Goal: Find specific page/section: Find specific page/section

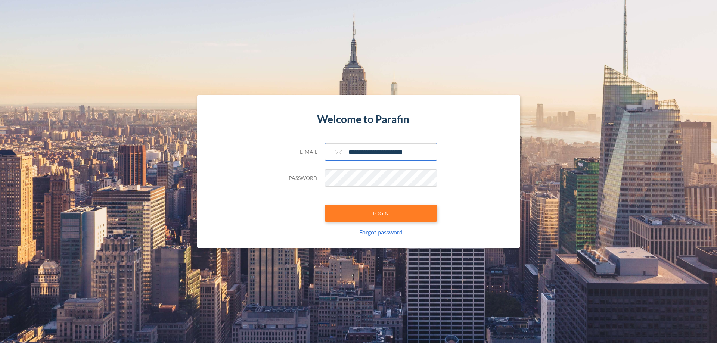
type input "**********"
click at [381, 213] on button "LOGIN" at bounding box center [381, 213] width 112 height 17
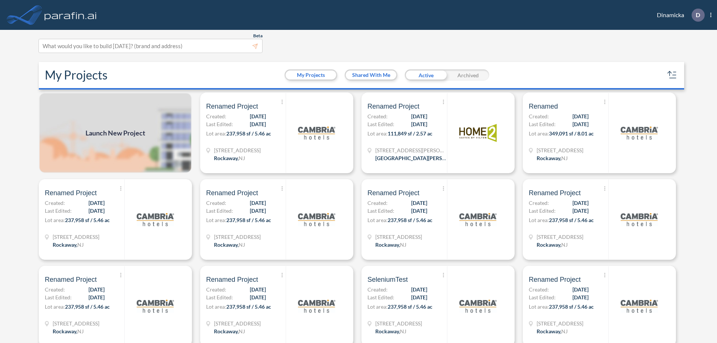
scroll to position [2, 0]
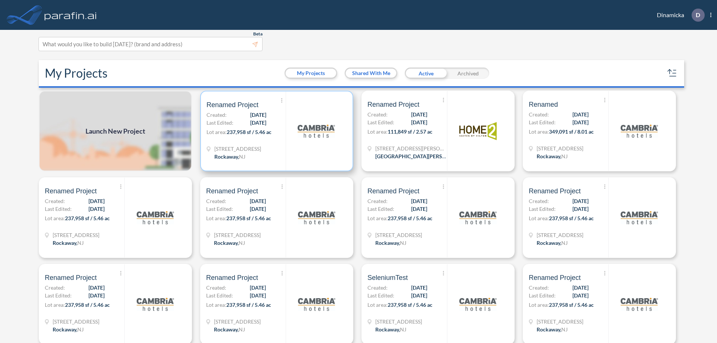
click at [275, 131] on p "Lot area: 237,958 sf / 5.46 ac" at bounding box center [246, 133] width 79 height 11
